Goal: Task Accomplishment & Management: Use online tool/utility

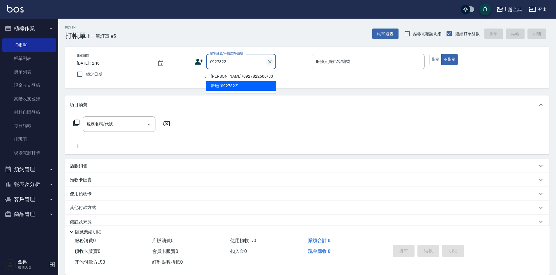
click at [268, 62] on icon "Clear" at bounding box center [270, 62] width 6 height 6
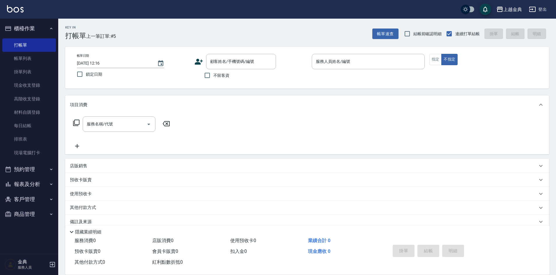
click at [297, 76] on div "顧客姓名/手機號碼/編號 顧客姓名/手機號碼/編號 不留客資" at bounding box center [250, 68] width 113 height 28
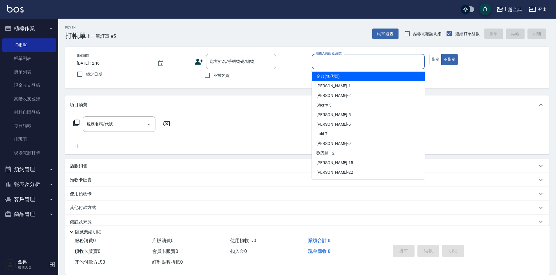
click at [375, 58] on input "服務人員姓名/編號" at bounding box center [368, 61] width 108 height 10
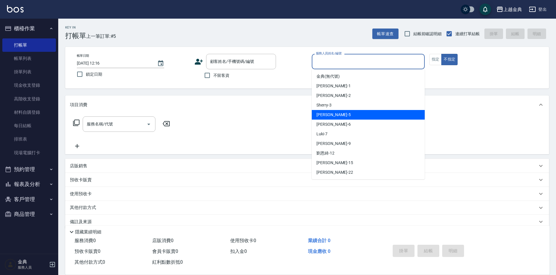
click at [348, 115] on div "小雅 -5" at bounding box center [368, 115] width 113 height 10
type input "[PERSON_NAME]-5"
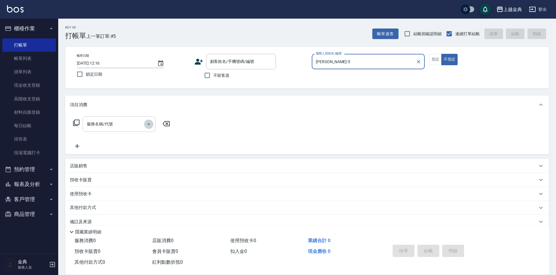
click at [150, 123] on icon "Open" at bounding box center [148, 124] width 7 height 7
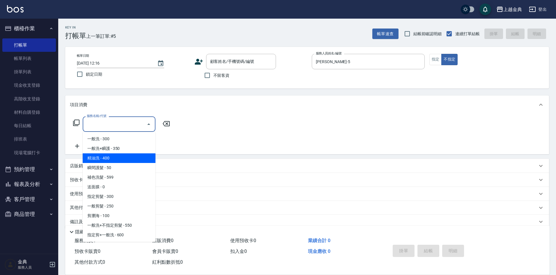
click at [129, 160] on span "精油洗 - 400" at bounding box center [119, 158] width 73 height 10
type input "精油洗(102)"
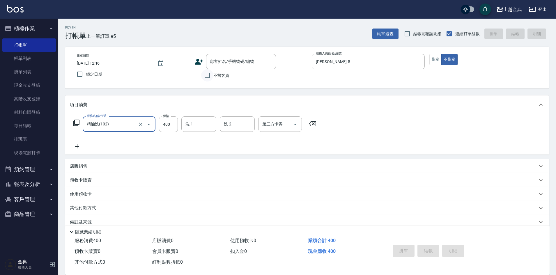
click at [207, 75] on input "不留客資" at bounding box center [207, 75] width 12 height 12
checkbox input "true"
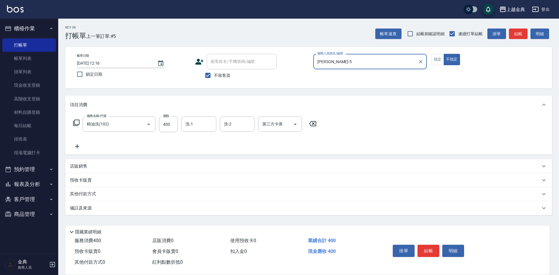
click at [421, 246] on button "結帳" at bounding box center [428, 251] width 22 height 12
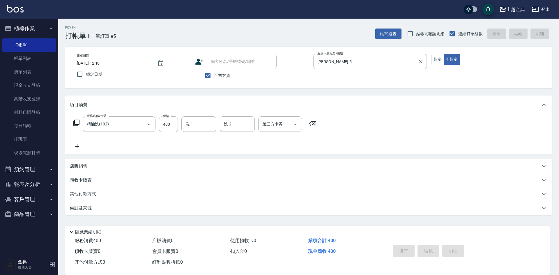
type input "[DATE] 14:58"
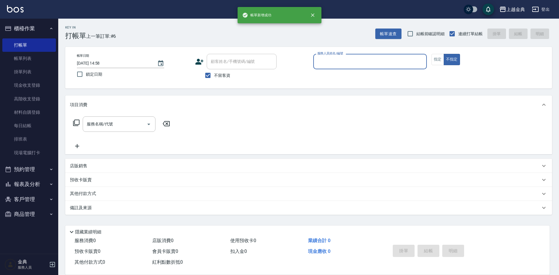
click at [386, 62] on input "服務人員姓名/編號" at bounding box center [370, 61] width 108 height 10
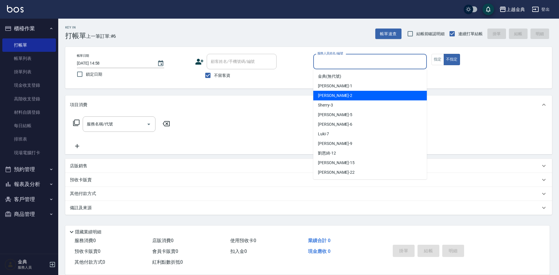
click at [376, 94] on div "Cindy -2" at bounding box center [369, 96] width 113 height 10
type input "Cindy-2"
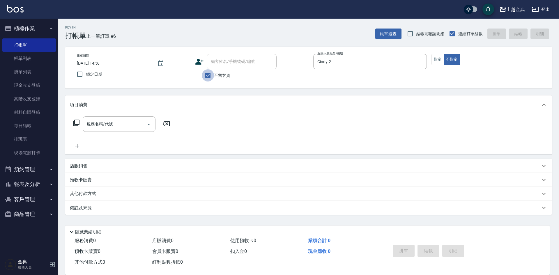
click at [207, 76] on input "不留客資" at bounding box center [208, 75] width 12 height 12
checkbox input "false"
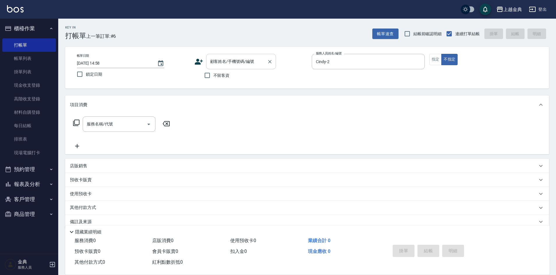
click at [222, 62] on input "顧客姓名/手機號碼/編號" at bounding box center [237, 61] width 56 height 10
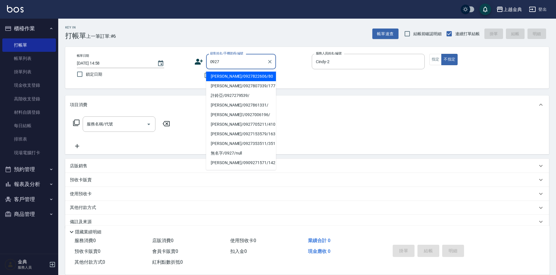
click at [243, 74] on li "[PERSON_NAME]/0927822606/80" at bounding box center [241, 77] width 70 height 10
type input "[PERSON_NAME]/0927822606/80"
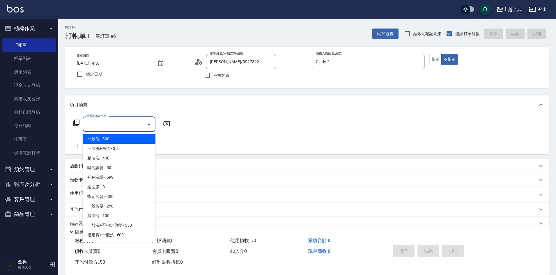
click at [106, 123] on input "服務名稱/代號" at bounding box center [114, 124] width 59 height 10
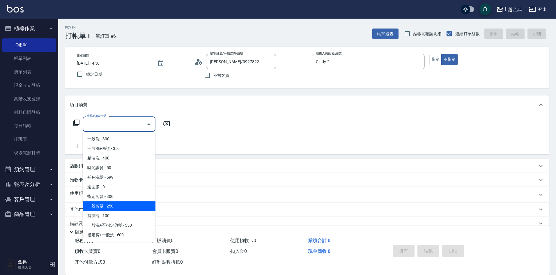
click at [118, 205] on span "一般剪髮 - 250" at bounding box center [119, 206] width 73 height 10
type input "一般剪髮(200)"
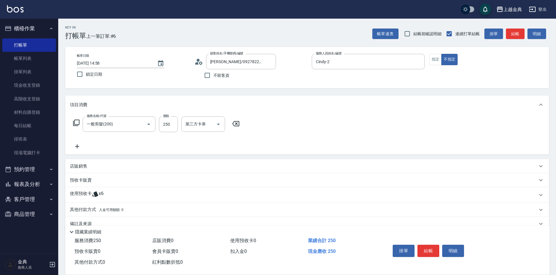
click at [109, 194] on div "使用預收卡 x6" at bounding box center [303, 195] width 467 height 9
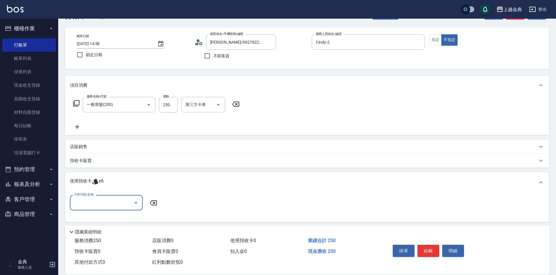
scroll to position [29, 0]
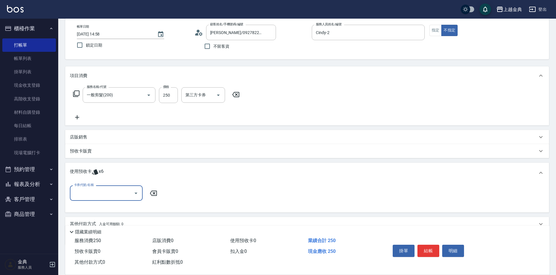
click at [109, 191] on input "卡券代號/名稱" at bounding box center [101, 193] width 59 height 10
click at [106, 208] on div "頭皮3次 剩餘6張" at bounding box center [106, 208] width 73 height 10
type input "頭皮3次"
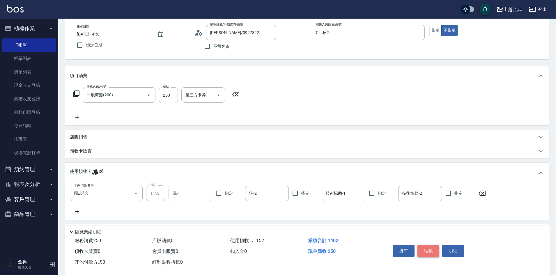
click at [426, 249] on button "結帳" at bounding box center [428, 251] width 22 height 12
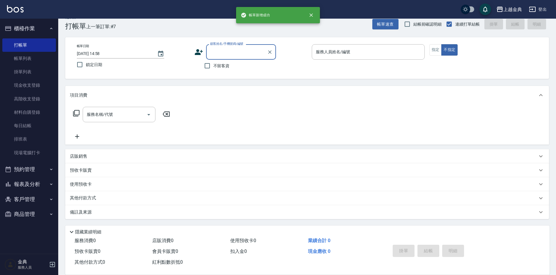
scroll to position [10, 0]
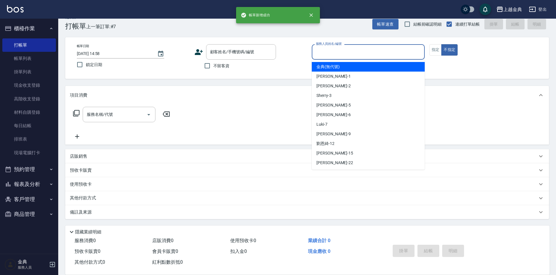
click at [370, 51] on input "服務人員姓名/編號" at bounding box center [368, 52] width 108 height 10
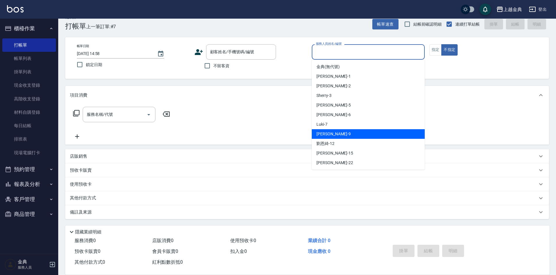
click at [368, 136] on div "[PERSON_NAME] -9" at bounding box center [368, 134] width 113 height 10
type input "[PERSON_NAME]-9"
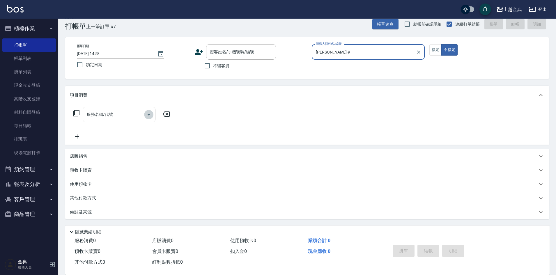
click at [147, 114] on icon "Open" at bounding box center [148, 114] width 7 height 7
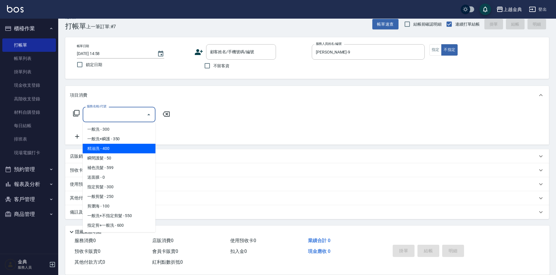
click at [128, 148] on span "精油洗 - 400" at bounding box center [119, 149] width 73 height 10
type input "精油洗(102)"
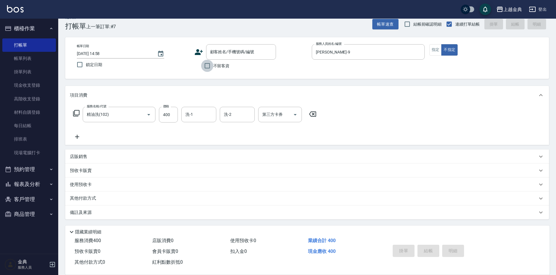
click at [205, 65] on input "不留客資" at bounding box center [207, 66] width 12 height 12
checkbox input "true"
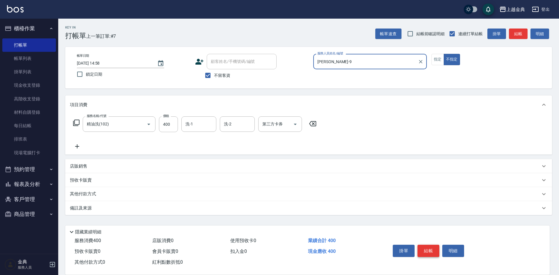
click at [428, 247] on button "結帳" at bounding box center [428, 251] width 22 height 12
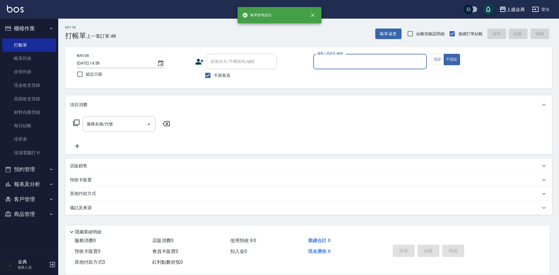
click at [388, 61] on input "服務人員姓名/編號" at bounding box center [370, 61] width 108 height 10
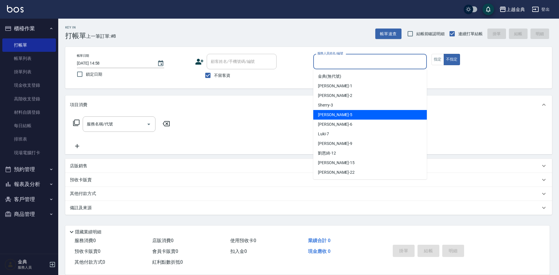
click at [377, 118] on div "小雅 -5" at bounding box center [369, 115] width 113 height 10
type input "[PERSON_NAME]-5"
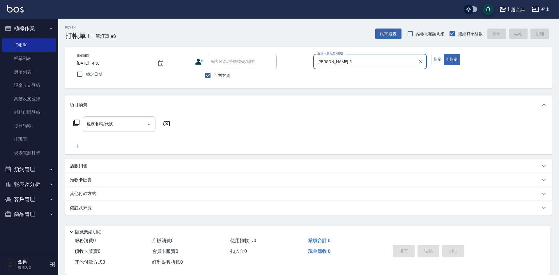
click at [150, 126] on icon "Open" at bounding box center [148, 124] width 7 height 7
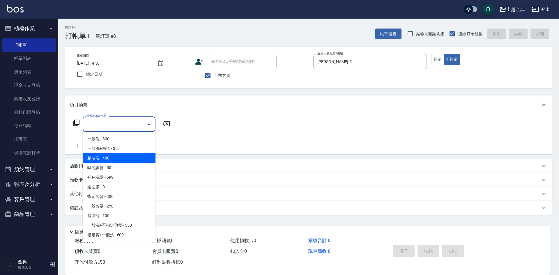
click at [132, 161] on span "精油洗 - 400" at bounding box center [119, 158] width 73 height 10
type input "精油洗(102)"
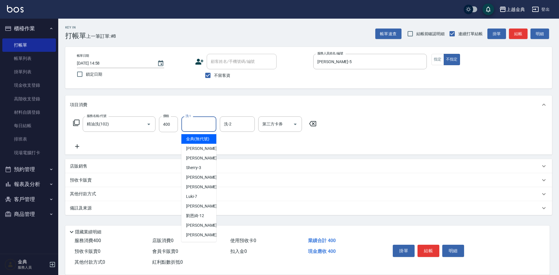
click at [191, 126] on input "洗-1" at bounding box center [199, 124] width 30 height 10
click at [201, 228] on span "[PERSON_NAME] -15" at bounding box center [204, 225] width 37 height 6
type input "[PERSON_NAME]-15"
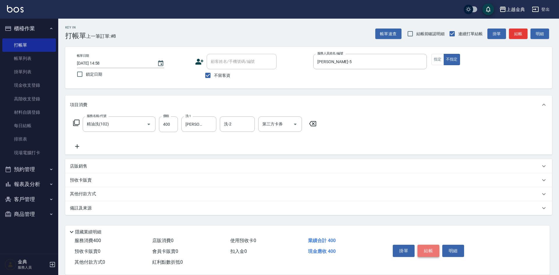
click at [432, 246] on button "結帳" at bounding box center [428, 251] width 22 height 12
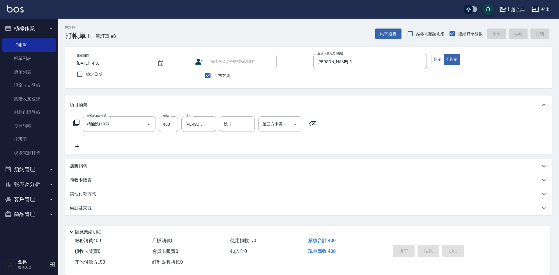
type input "[DATE] 14:59"
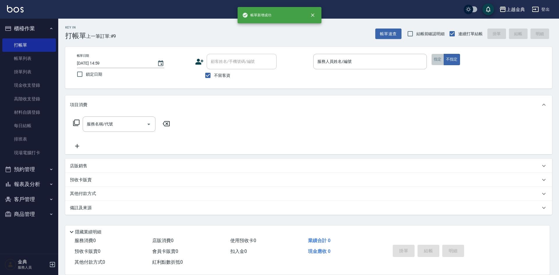
click at [434, 60] on button "指定" at bounding box center [437, 59] width 13 height 11
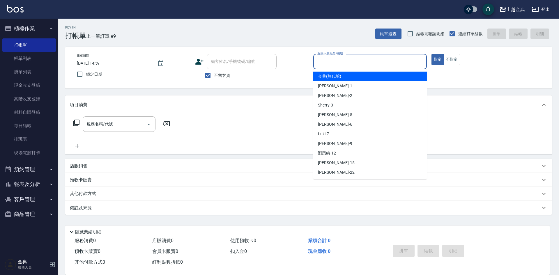
click at [382, 65] on input "服務人員姓名/編號" at bounding box center [370, 61] width 108 height 10
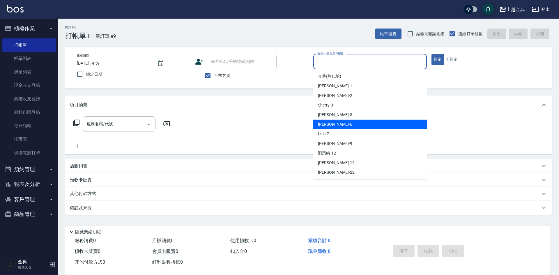
click at [361, 124] on div "[PERSON_NAME] -6" at bounding box center [369, 125] width 113 height 10
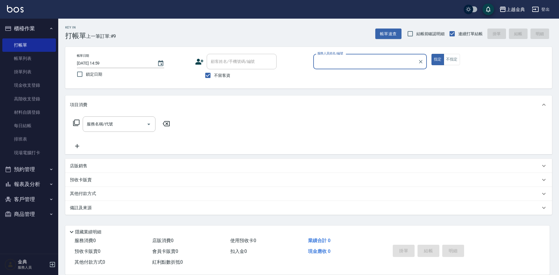
type input "[PERSON_NAME]-6"
click at [73, 121] on icon at bounding box center [76, 122] width 7 height 7
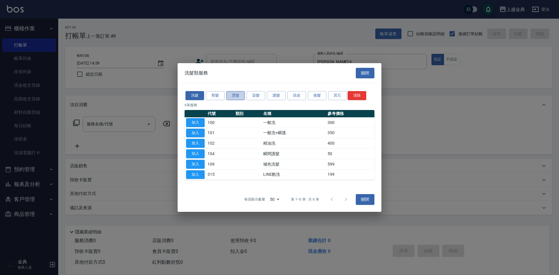
click at [235, 97] on button "燙髮" at bounding box center [235, 95] width 19 height 9
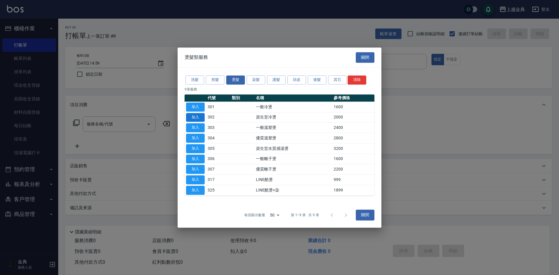
click at [196, 118] on button "加入" at bounding box center [195, 117] width 19 height 9
type input "資生堂冷燙(302)"
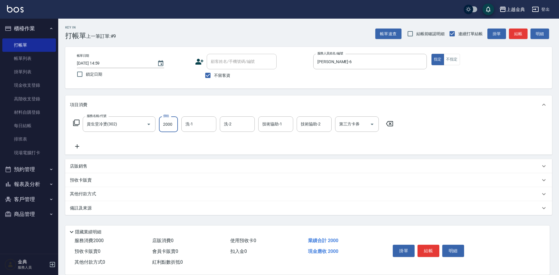
click at [171, 122] on input "2000" at bounding box center [168, 124] width 19 height 16
click at [76, 121] on icon at bounding box center [76, 122] width 7 height 7
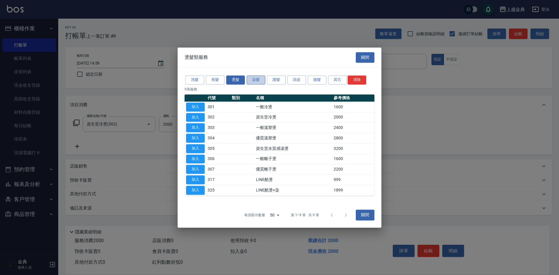
click at [253, 77] on button "染髮" at bounding box center [255, 79] width 19 height 9
click at [198, 117] on button "加入" at bounding box center [195, 117] width 19 height 9
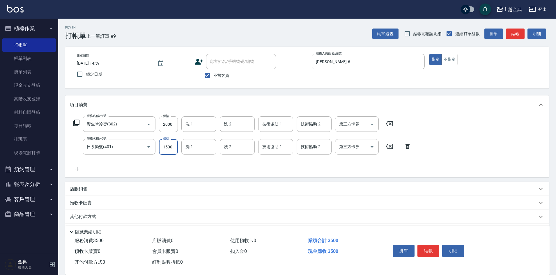
click at [172, 146] on input "1500" at bounding box center [168, 147] width 19 height 16
click at [164, 145] on input "11800" at bounding box center [168, 147] width 19 height 16
type input "1800"
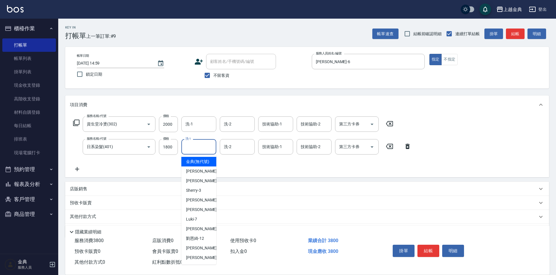
click at [205, 147] on input "洗-1" at bounding box center [199, 147] width 30 height 10
click at [199, 242] on span "[PERSON_NAME]-12" at bounding box center [195, 238] width 18 height 6
type input "[PERSON_NAME]-12"
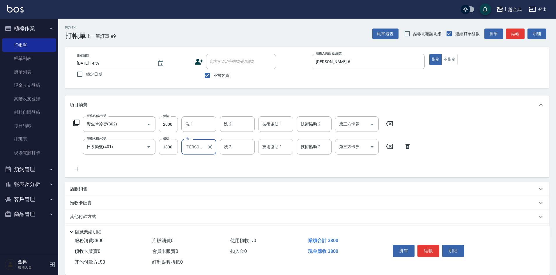
click at [273, 145] on input "技術協助-1" at bounding box center [276, 147] width 30 height 10
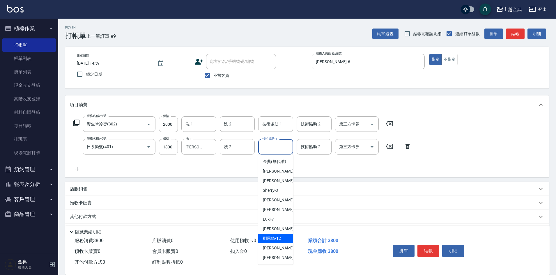
click at [274, 242] on span "[PERSON_NAME]-12" at bounding box center [272, 238] width 18 height 6
type input "[PERSON_NAME]-12"
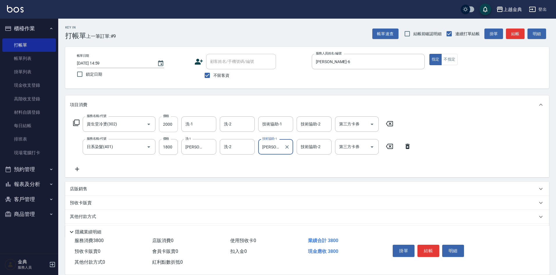
click at [173, 123] on input "2000" at bounding box center [168, 124] width 19 height 16
click at [175, 120] on input "2000" at bounding box center [168, 124] width 19 height 16
type input "2100"
click at [423, 248] on button "結帳" at bounding box center [428, 251] width 22 height 12
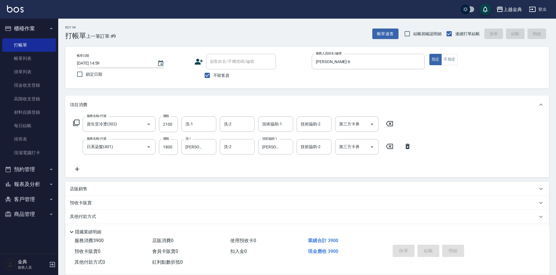
type input "[DATE] 15:00"
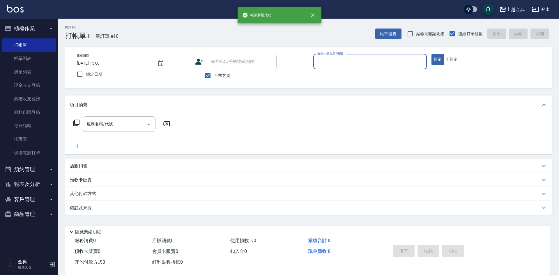
click at [377, 61] on input "服務人員姓名/編號" at bounding box center [370, 61] width 108 height 10
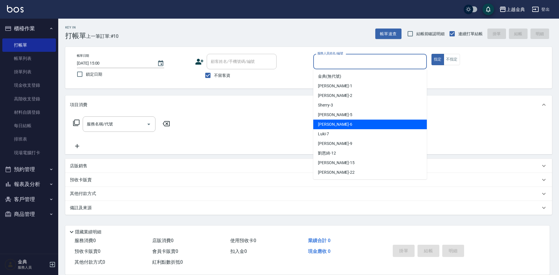
click at [347, 127] on div "[PERSON_NAME] -6" at bounding box center [369, 125] width 113 height 10
type input "[PERSON_NAME]-6"
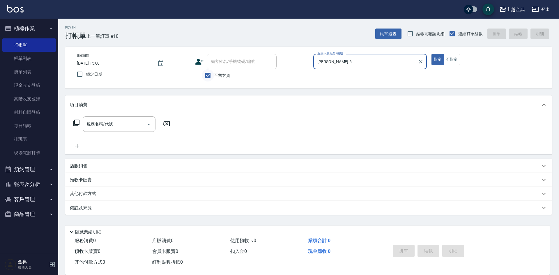
click at [206, 76] on input "不留客資" at bounding box center [208, 75] width 12 height 12
checkbox input "false"
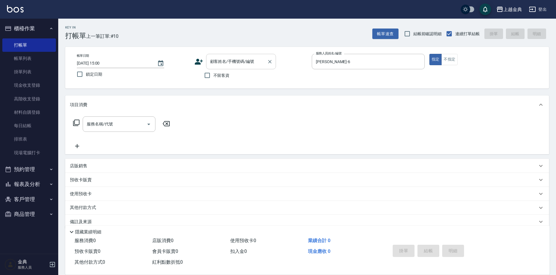
click at [215, 63] on input "顧客姓名/手機號碼/編號" at bounding box center [237, 61] width 56 height 10
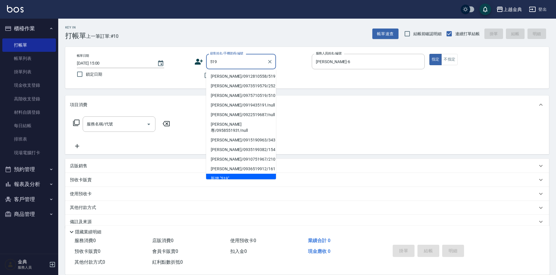
click at [234, 74] on li "[PERSON_NAME]/0912810558/519" at bounding box center [241, 77] width 70 height 10
type input "[PERSON_NAME]/0912810558/519"
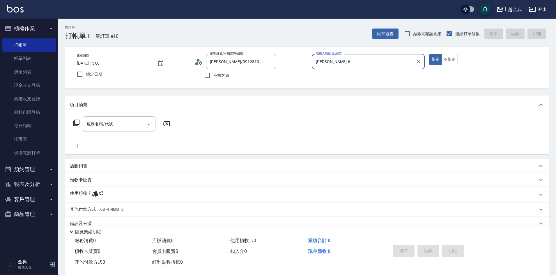
click at [74, 124] on icon at bounding box center [76, 123] width 6 height 6
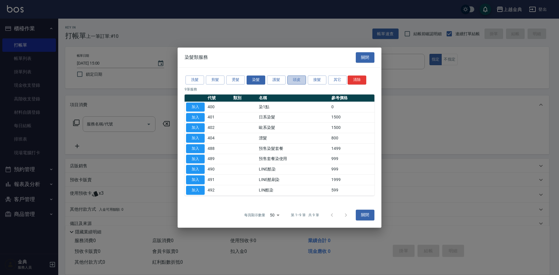
click at [297, 80] on button "頭皮" at bounding box center [296, 79] width 19 height 9
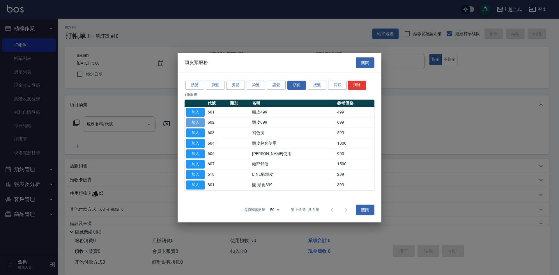
click at [196, 122] on button "加入" at bounding box center [195, 122] width 19 height 9
type input "頭皮699(602)"
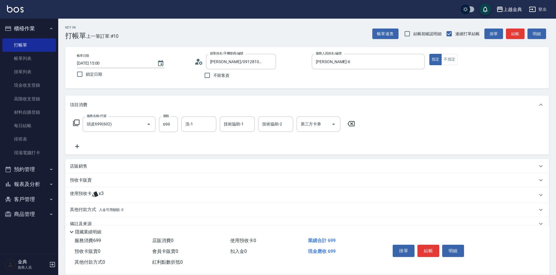
click at [106, 198] on div "使用預收卡 x3" at bounding box center [303, 195] width 467 height 9
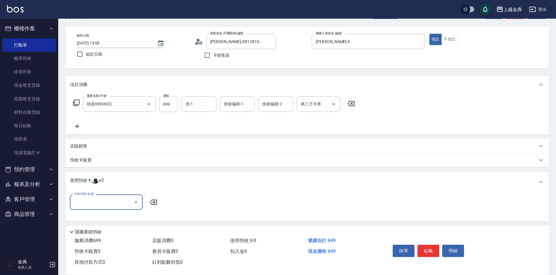
scroll to position [29, 0]
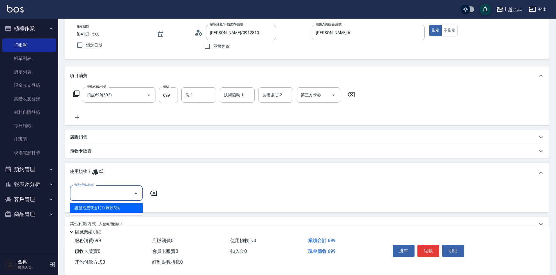
click at [106, 191] on input "卡券代號/名稱" at bounding box center [101, 193] width 59 height 10
click at [102, 207] on div "護髮包套3送1(1) 剩餘3張" at bounding box center [106, 208] width 73 height 10
type input "護髮包套3送1(1)"
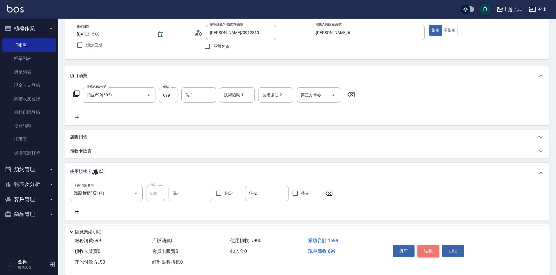
click at [423, 250] on button "結帳" at bounding box center [428, 251] width 22 height 12
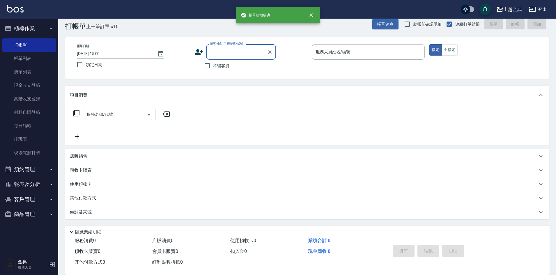
scroll to position [10, 0]
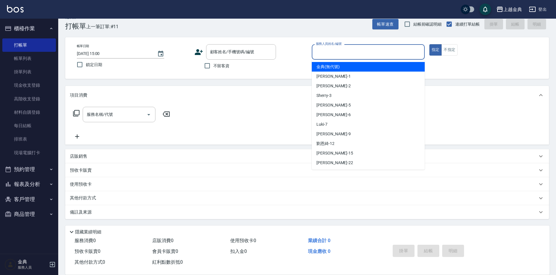
click at [386, 49] on input "服務人員姓名/編號" at bounding box center [368, 52] width 108 height 10
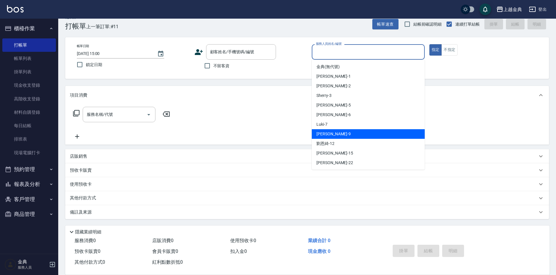
click at [381, 131] on div "[PERSON_NAME] -9" at bounding box center [368, 134] width 113 height 10
type input "[PERSON_NAME]-9"
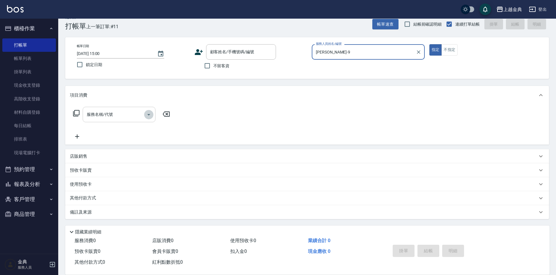
click at [150, 114] on icon "Open" at bounding box center [148, 114] width 7 height 7
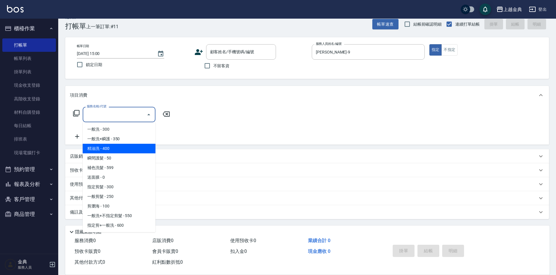
click at [121, 145] on span "精油洗 - 400" at bounding box center [119, 149] width 73 height 10
type input "精油洗(102)"
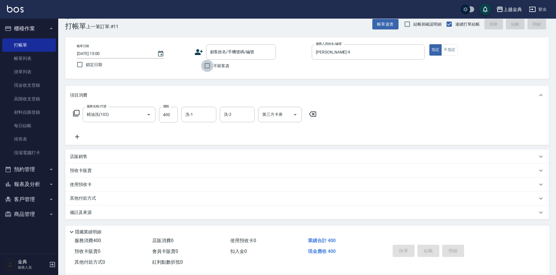
click at [207, 65] on input "不留客資" at bounding box center [207, 66] width 12 height 12
checkbox input "true"
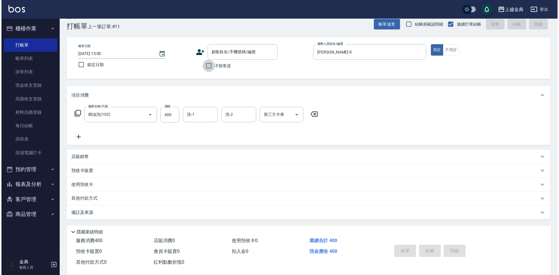
scroll to position [0, 0]
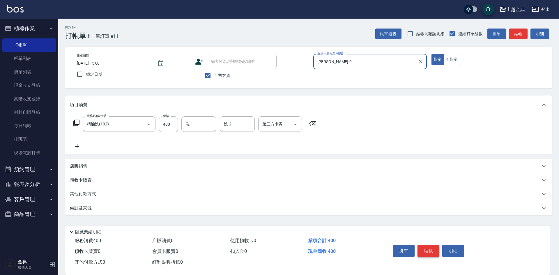
click at [427, 246] on button "結帳" at bounding box center [428, 251] width 22 height 12
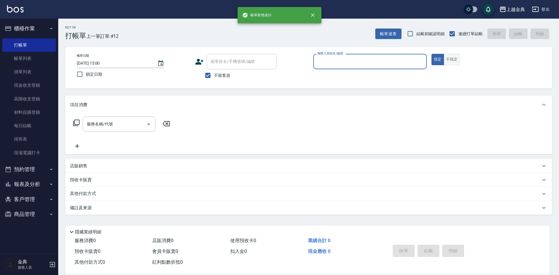
click at [450, 55] on button "不指定" at bounding box center [451, 59] width 16 height 11
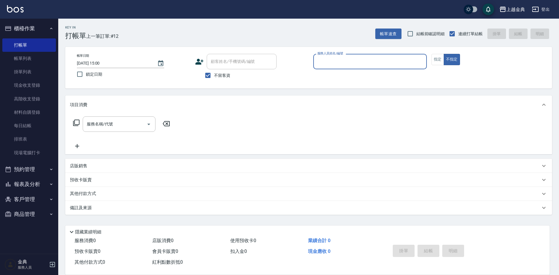
click at [406, 58] on input "服務人員姓名/編號" at bounding box center [370, 61] width 108 height 10
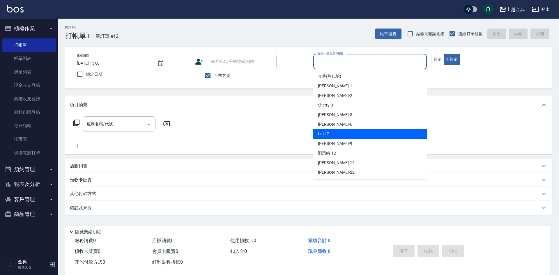
click at [381, 137] on div "Luki -7" at bounding box center [369, 134] width 113 height 10
type input "Luki-7"
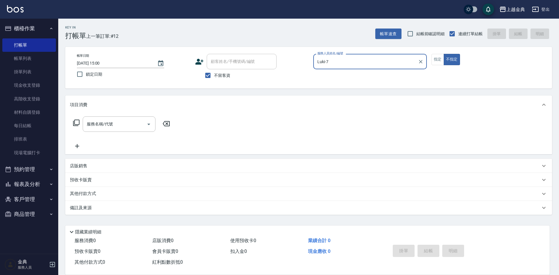
click at [76, 121] on icon at bounding box center [76, 122] width 7 height 7
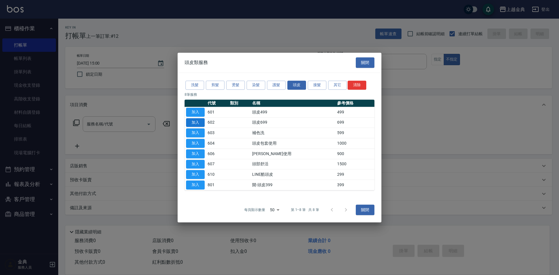
click at [196, 123] on button "加入" at bounding box center [195, 122] width 19 height 9
type input "頭皮699(602)"
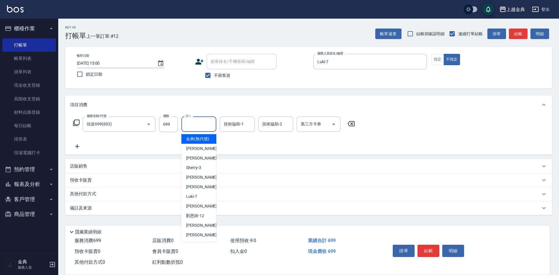
click at [203, 125] on input "洗-1" at bounding box center [199, 124] width 30 height 10
click at [197, 219] on span "[PERSON_NAME]-12" at bounding box center [195, 216] width 18 height 6
type input "[PERSON_NAME]-12"
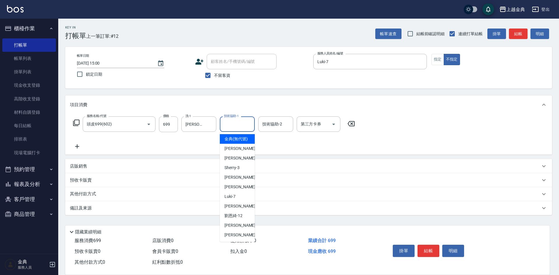
click at [239, 126] on input "技術協助-1" at bounding box center [237, 124] width 30 height 10
click at [233, 228] on div "[PERSON_NAME] -15" at bounding box center [237, 226] width 35 height 10
type input "[PERSON_NAME]-15"
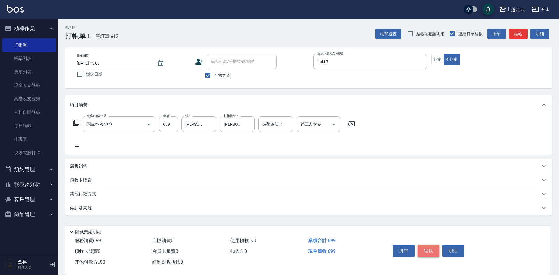
click at [423, 247] on button "結帳" at bounding box center [428, 251] width 22 height 12
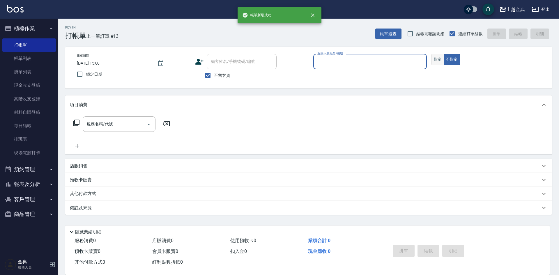
click at [434, 60] on button "指定" at bounding box center [437, 59] width 13 height 11
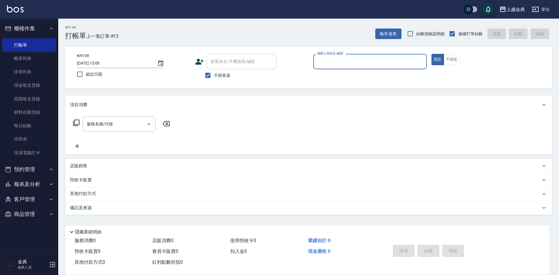
click at [370, 60] on input "服務人員姓名/編號" at bounding box center [370, 61] width 108 height 10
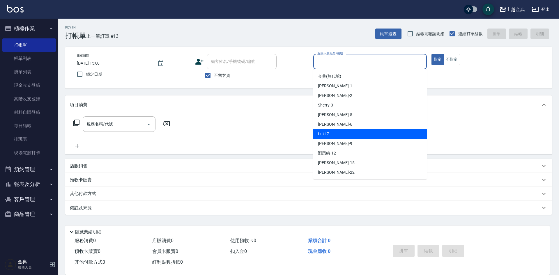
click at [344, 133] on div "Luki -7" at bounding box center [369, 134] width 113 height 10
type input "Luki-7"
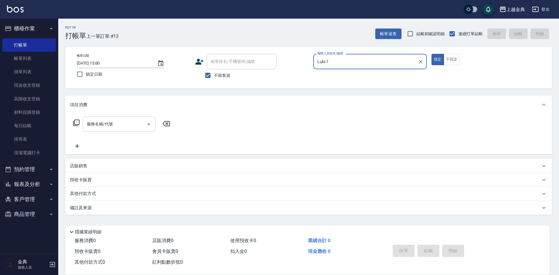
click at [150, 125] on icon "Open" at bounding box center [148, 124] width 7 height 7
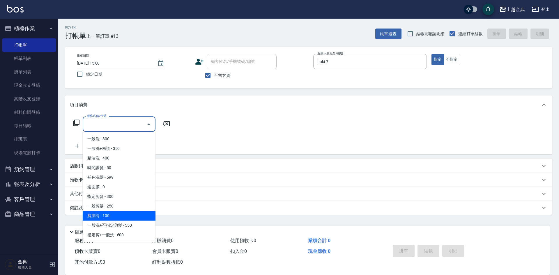
click at [91, 217] on span "剪瀏海 - 100" at bounding box center [119, 216] width 73 height 10
type input "剪瀏海(202)"
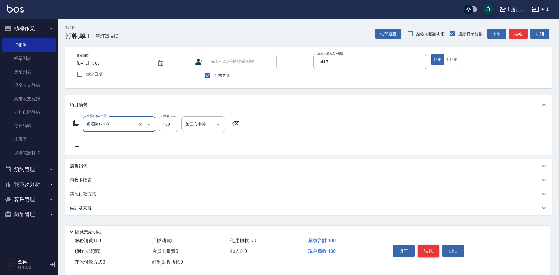
click at [428, 247] on button "結帳" at bounding box center [428, 251] width 22 height 12
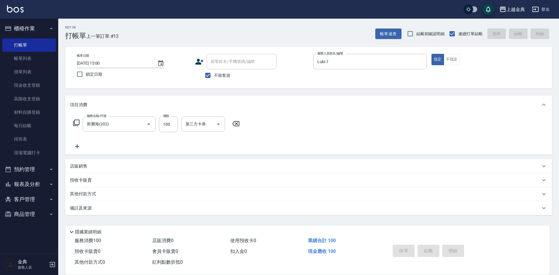
type input "[DATE] 15:01"
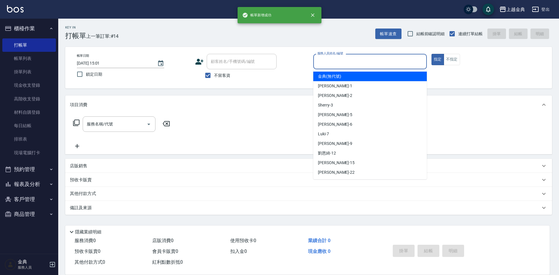
click at [377, 62] on input "服務人員姓名/編號" at bounding box center [370, 61] width 108 height 10
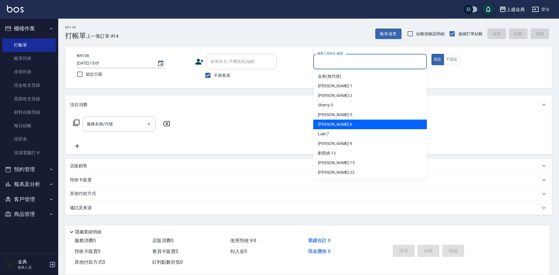
click at [353, 123] on div "[PERSON_NAME] -6" at bounding box center [369, 125] width 113 height 10
type input "[PERSON_NAME]-6"
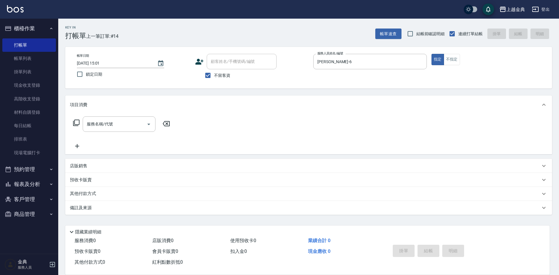
click at [75, 125] on icon at bounding box center [76, 123] width 6 height 6
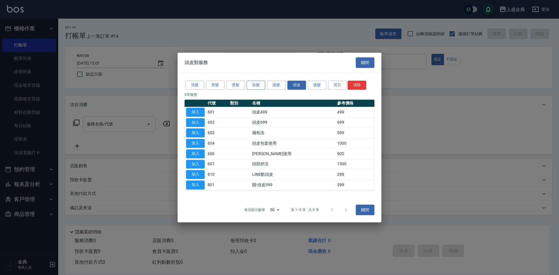
click at [255, 86] on button "染髮" at bounding box center [255, 85] width 19 height 9
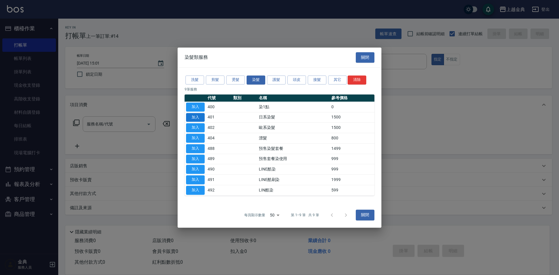
click at [196, 118] on button "加入" at bounding box center [195, 117] width 19 height 9
type input "日系染髮(401)"
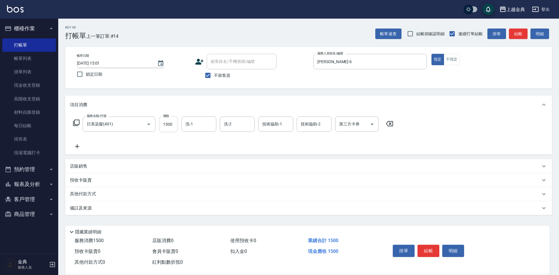
click at [174, 125] on input "1500" at bounding box center [168, 124] width 19 height 16
type input "2500"
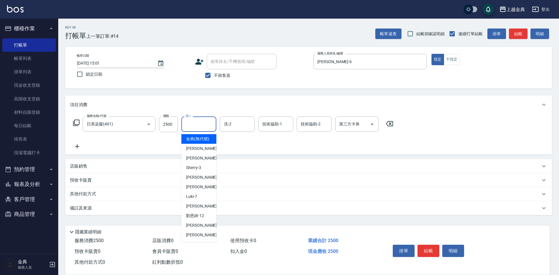
click at [201, 124] on input "洗-1" at bounding box center [199, 124] width 30 height 10
click at [192, 219] on span "[PERSON_NAME]-12" at bounding box center [195, 216] width 18 height 6
type input "[PERSON_NAME]-12"
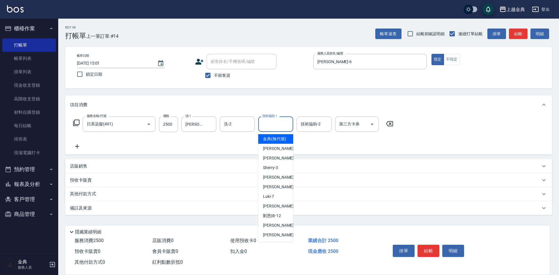
click at [279, 127] on input "技術協助-1" at bounding box center [276, 124] width 30 height 10
click at [274, 219] on span "[PERSON_NAME]-12" at bounding box center [272, 216] width 18 height 6
type input "[PERSON_NAME]-12"
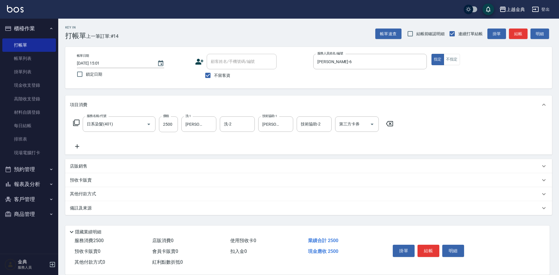
click at [76, 121] on icon at bounding box center [76, 122] width 7 height 7
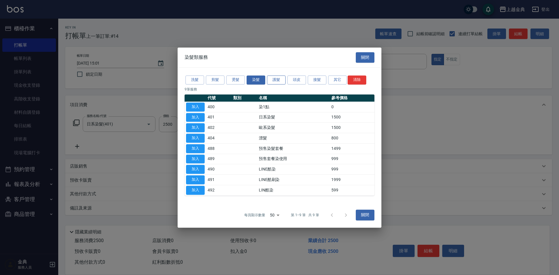
click at [275, 82] on button "護髮" at bounding box center [276, 79] width 19 height 9
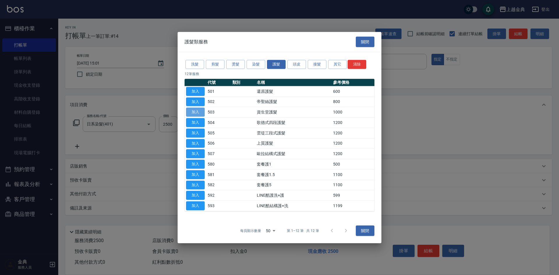
click at [198, 111] on button "加入" at bounding box center [195, 112] width 19 height 9
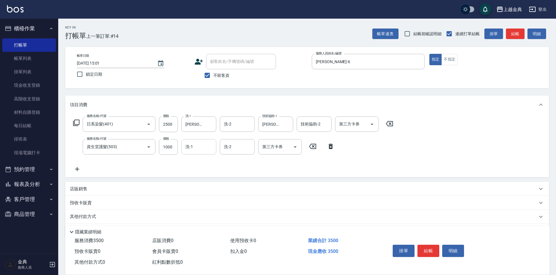
click at [190, 149] on input "洗-1" at bounding box center [199, 147] width 30 height 10
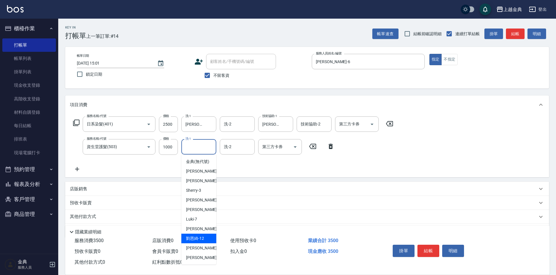
click at [201, 241] on div "[PERSON_NAME]-12" at bounding box center [198, 239] width 35 height 10
type input "[PERSON_NAME]-12"
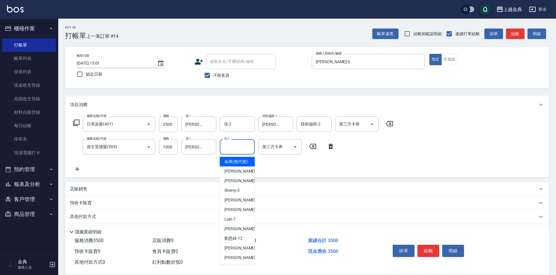
click at [241, 148] on input "洗-2" at bounding box center [237, 147] width 30 height 10
click at [238, 214] on div "[PERSON_NAME] -6" at bounding box center [237, 210] width 35 height 10
type input "[PERSON_NAME]-6"
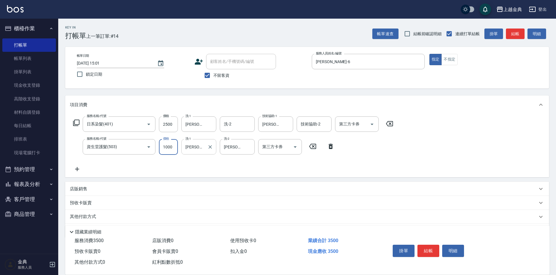
drag, startPoint x: 172, startPoint y: 146, endPoint x: 183, endPoint y: 146, distance: 10.8
click at [172, 146] on input "1000" at bounding box center [168, 147] width 19 height 16
type input "1800"
click at [427, 245] on button "結帳" at bounding box center [428, 251] width 22 height 12
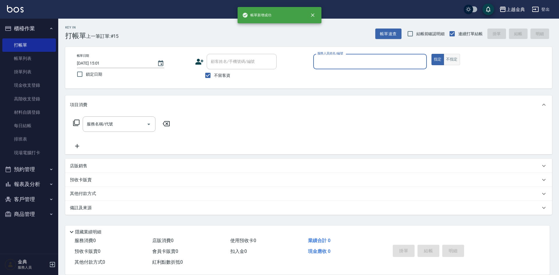
click at [452, 60] on button "不指定" at bounding box center [451, 59] width 16 height 11
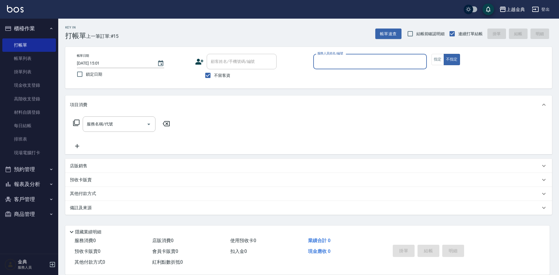
click at [393, 55] on div "服務人員姓名/編號" at bounding box center [369, 61] width 113 height 15
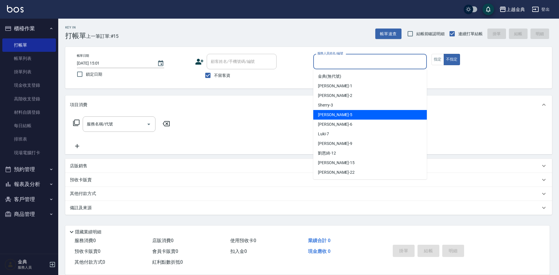
click at [363, 111] on div "小雅 -5" at bounding box center [369, 115] width 113 height 10
type input "[PERSON_NAME]-5"
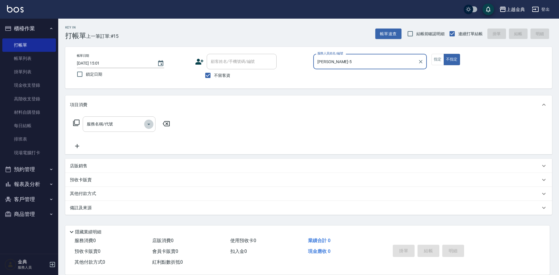
click at [147, 125] on icon "Open" at bounding box center [148, 124] width 7 height 7
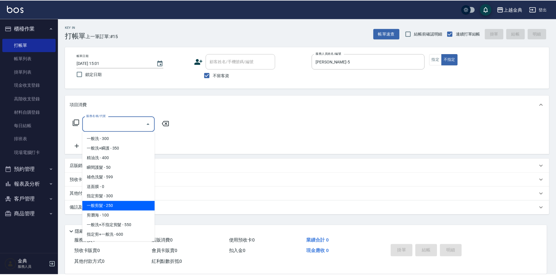
scroll to position [29, 0]
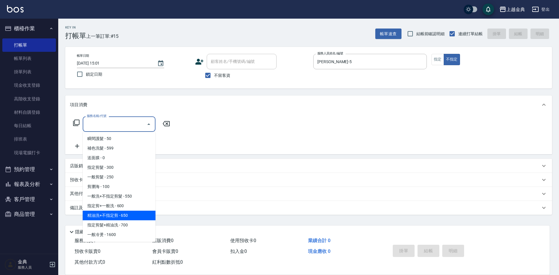
click at [136, 214] on span "精油洗+不指定剪 - 650" at bounding box center [119, 216] width 73 height 10
type input "精油洗+不指定剪(205)"
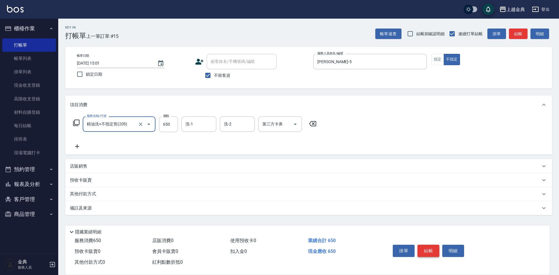
click at [426, 247] on button "結帳" at bounding box center [428, 251] width 22 height 12
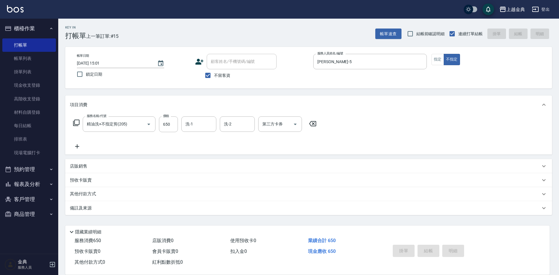
type input "[DATE] 15:02"
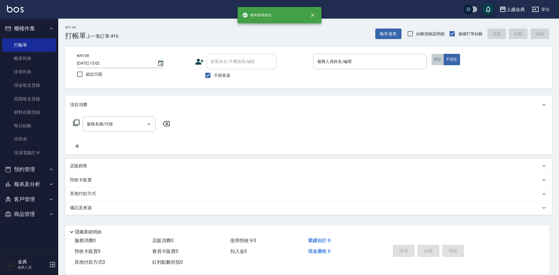
click at [433, 63] on button "指定" at bounding box center [437, 59] width 13 height 11
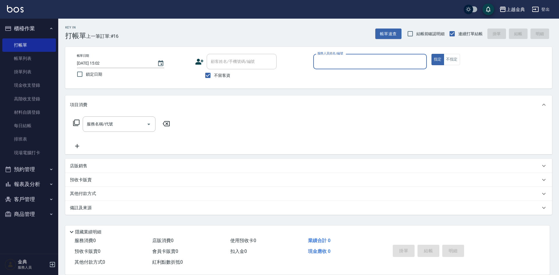
click at [386, 63] on input "服務人員姓名/編號" at bounding box center [370, 61] width 108 height 10
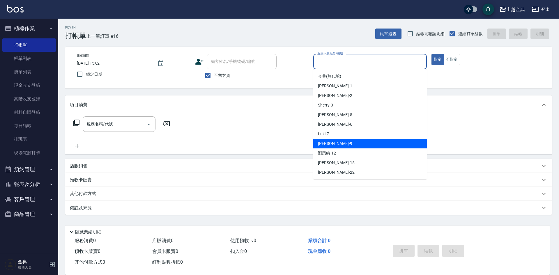
click at [357, 141] on div "[PERSON_NAME] -9" at bounding box center [369, 144] width 113 height 10
type input "[PERSON_NAME]-9"
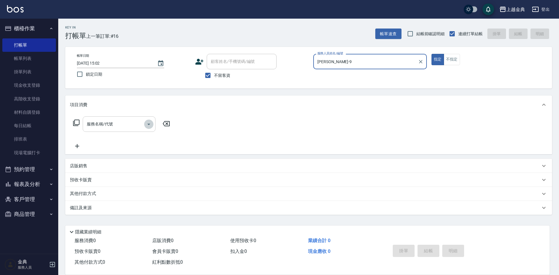
click at [147, 126] on icon "Open" at bounding box center [148, 124] width 7 height 7
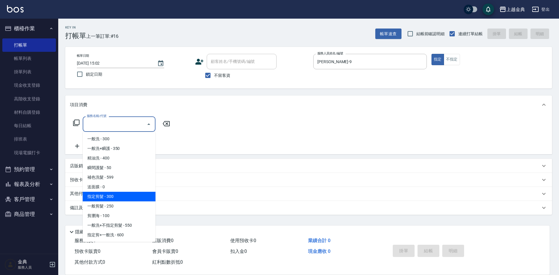
click at [130, 195] on span "指定剪髮 - 300" at bounding box center [119, 197] width 73 height 10
type input "指定剪髮(199)"
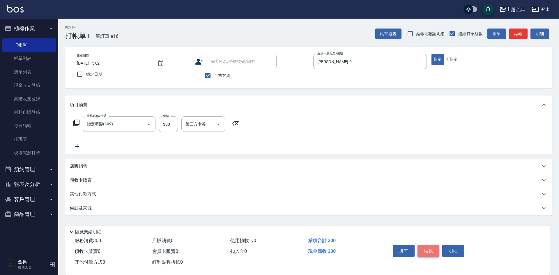
click at [423, 248] on button "結帳" at bounding box center [428, 251] width 22 height 12
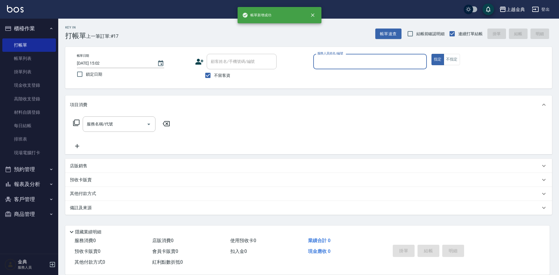
click at [358, 61] on input "服務人員姓名/編號" at bounding box center [370, 61] width 108 height 10
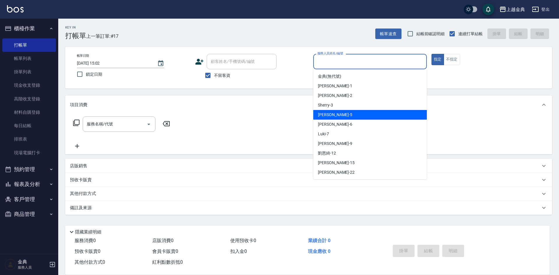
click at [354, 111] on div "小雅 -5" at bounding box center [369, 115] width 113 height 10
type input "[PERSON_NAME]-5"
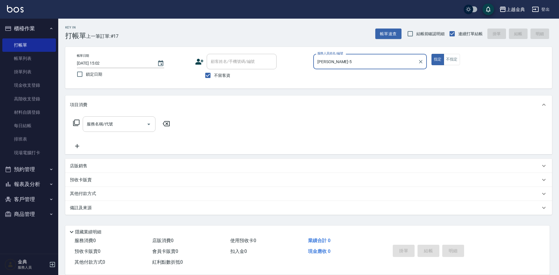
click at [148, 123] on icon "Open" at bounding box center [148, 124] width 7 height 7
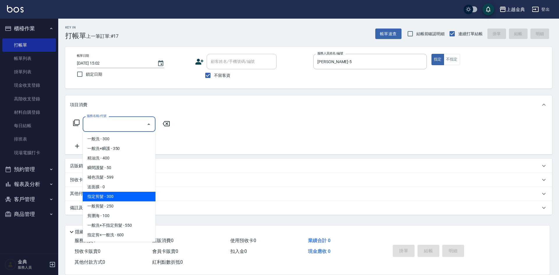
click at [134, 195] on span "指定剪髮 - 300" at bounding box center [119, 197] width 73 height 10
type input "指定剪髮(199)"
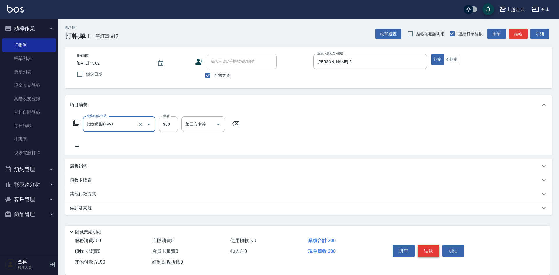
click at [425, 249] on button "結帳" at bounding box center [428, 251] width 22 height 12
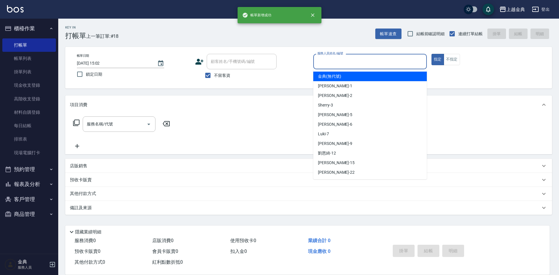
click at [397, 64] on input "服務人員姓名/編號" at bounding box center [370, 61] width 108 height 10
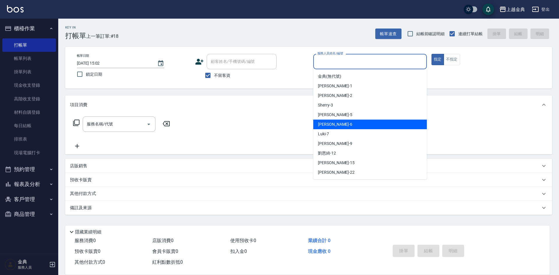
click at [383, 129] on div "[PERSON_NAME] -6" at bounding box center [369, 125] width 113 height 10
click at [376, 67] on input "[PERSON_NAME]-6" at bounding box center [366, 61] width 100 height 10
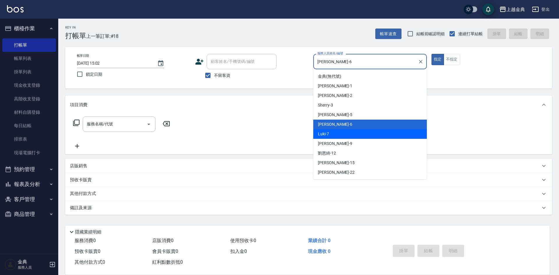
click at [356, 134] on div "Luki -7" at bounding box center [369, 134] width 113 height 10
type input "Luki-7"
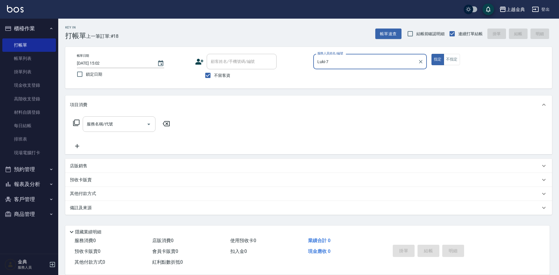
click at [147, 126] on icon "Open" at bounding box center [148, 124] width 7 height 7
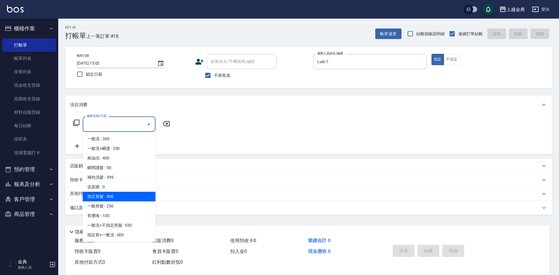
click at [134, 197] on span "指定剪髮 - 300" at bounding box center [119, 197] width 73 height 10
type input "指定剪髮(199)"
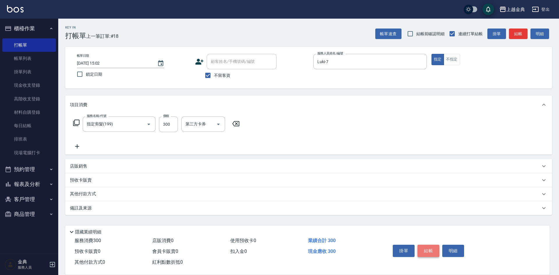
click at [426, 245] on button "結帳" at bounding box center [428, 251] width 22 height 12
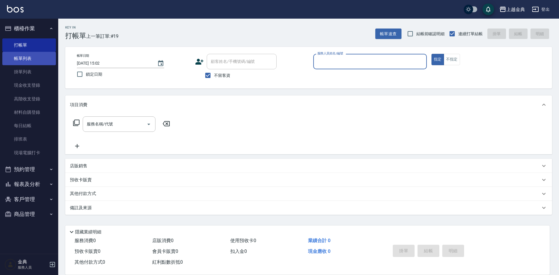
click at [30, 58] on link "帳單列表" at bounding box center [29, 58] width 54 height 13
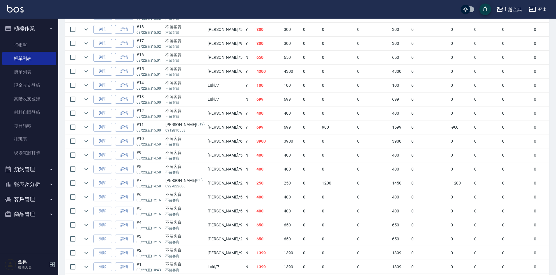
scroll to position [188, 0]
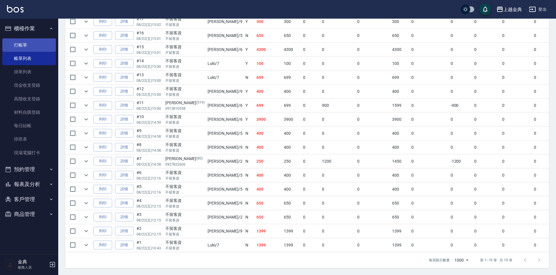
click at [29, 45] on link "打帳單" at bounding box center [29, 44] width 54 height 13
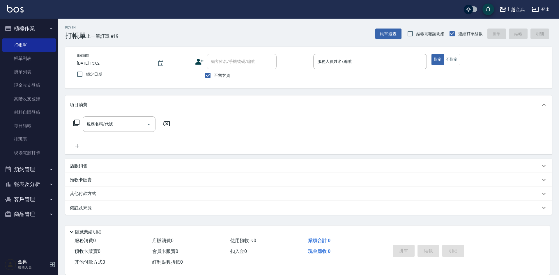
click at [231, 71] on div "不留客資" at bounding box center [235, 75] width 81 height 12
click at [227, 75] on span "不留客資" at bounding box center [222, 75] width 16 height 6
click at [214, 75] on input "不留客資" at bounding box center [208, 75] width 12 height 12
checkbox input "false"
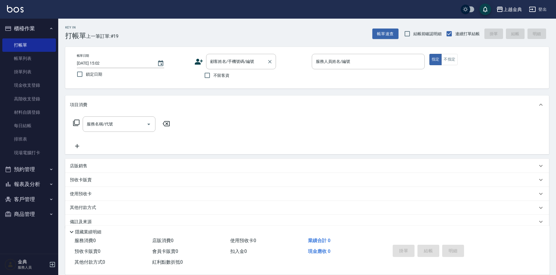
click at [240, 60] on input "顧客姓名/手機號碼/編號" at bounding box center [237, 61] width 56 height 10
type input "[PERSON_NAME]"
